Goal: Find specific page/section: Find specific page/section

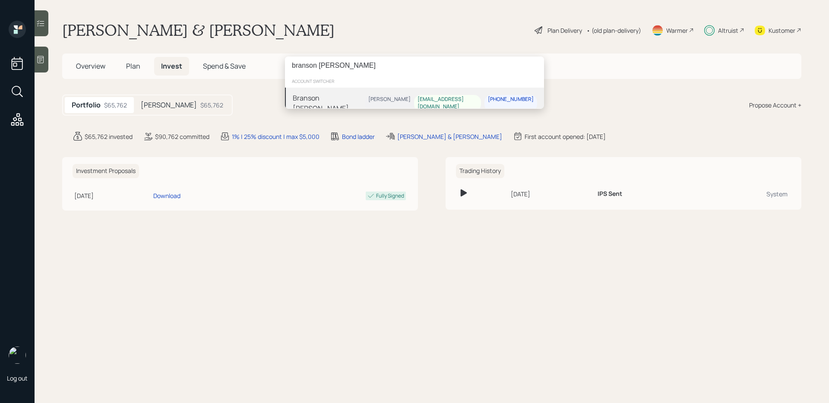
type input "branson [PERSON_NAME]"
click at [329, 92] on div "Branson [PERSON_NAME] [PERSON_NAME] [PERSON_NAME][EMAIL_ADDRESS][DOMAIN_NAME] […" at bounding box center [414, 103] width 259 height 31
